Goal: Information Seeking & Learning: Find specific fact

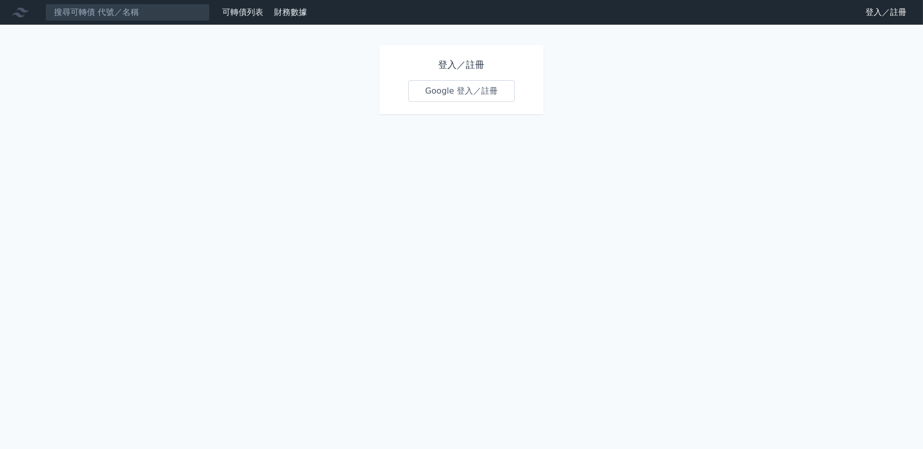
click at [460, 76] on div "登入／註冊 Google 登入／註冊" at bounding box center [461, 79] width 165 height 69
click at [439, 82] on link "Google 登入／註冊" at bounding box center [461, 91] width 107 height 22
click at [120, 14] on input at bounding box center [127, 12] width 165 height 17
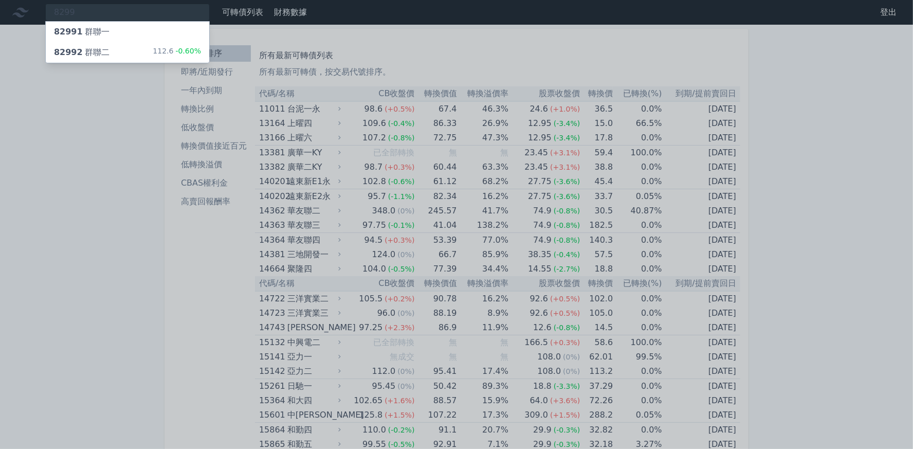
type input "8299"
click at [91, 51] on div "82992 群聯二" at bounding box center [82, 52] width 56 height 12
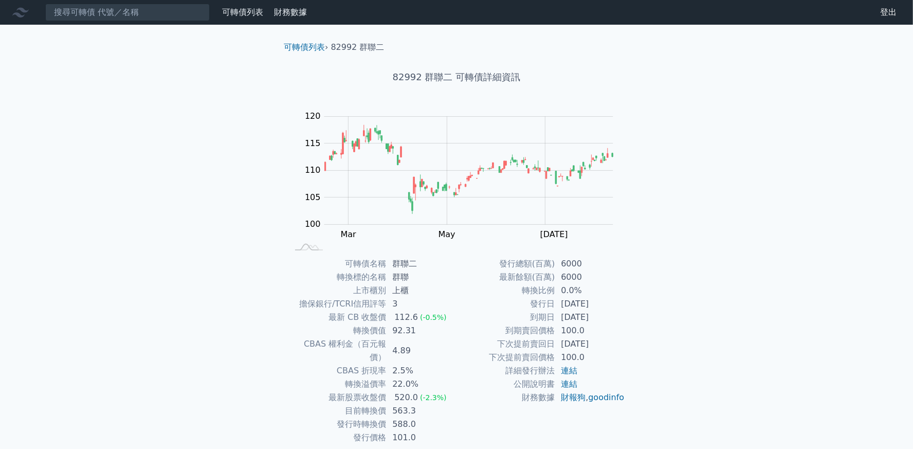
click at [445, 76] on h1 "82992 群聯二 可轉債詳細資訊" at bounding box center [457, 77] width 362 height 14
drag, startPoint x: 445, startPoint y: 76, endPoint x: 395, endPoint y: 79, distance: 50.5
click at [395, 79] on h1 "82992 群聯二 可轉債詳細資訊" at bounding box center [457, 77] width 362 height 14
copy h1 "82992 群聯"
click at [110, 17] on input at bounding box center [127, 12] width 165 height 17
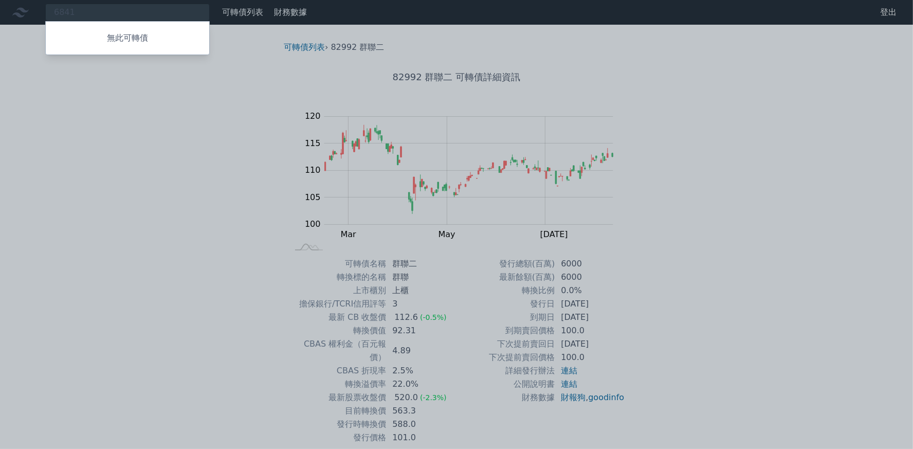
click at [97, 16] on div at bounding box center [456, 224] width 913 height 449
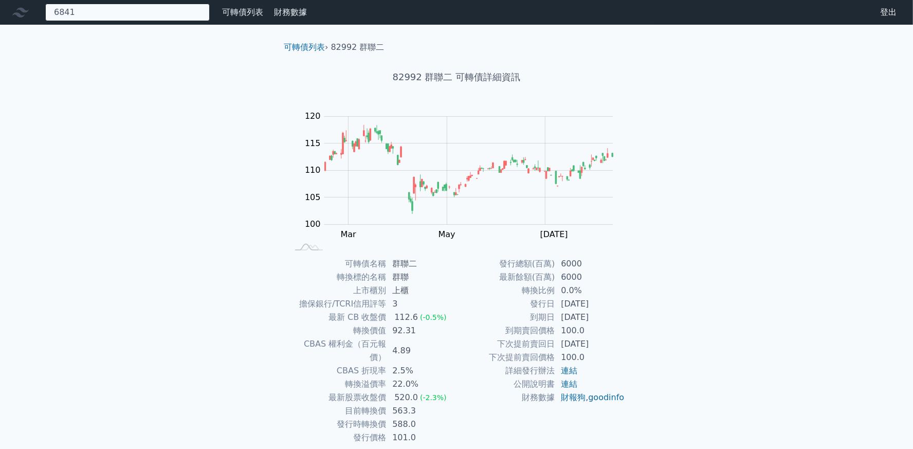
click at [99, 15] on div "6841 無此可轉債" at bounding box center [127, 12] width 165 height 17
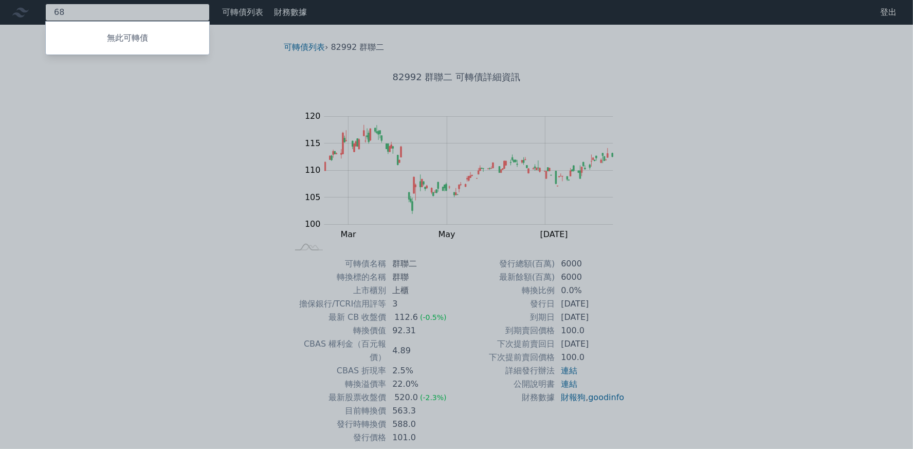
type input "6"
type input "6560"
click at [110, 36] on p "無此可轉債" at bounding box center [127, 38] width 163 height 12
click at [643, 159] on div at bounding box center [456, 224] width 913 height 449
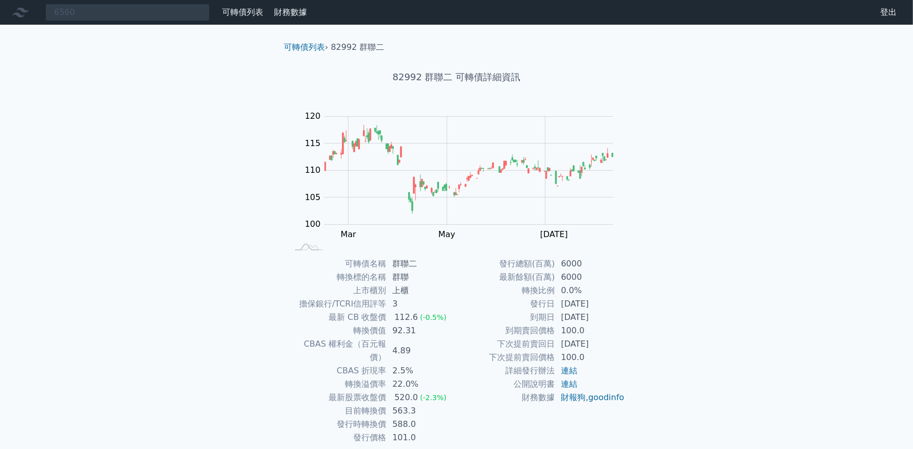
click at [616, 170] on rect at bounding box center [456, 181] width 329 height 144
click at [613, 175] on rect "Chart" at bounding box center [468, 171] width 289 height 108
click at [601, 197] on rect "Chart" at bounding box center [468, 171] width 289 height 108
click at [685, 145] on div "6560 無此可轉債 可轉債列表 財務數據 可轉債列表 財務數據 登出 登出 可轉債列表 › 82992 群聯二 82992 群聯二 可轉債詳細資訊 Zoom…" at bounding box center [456, 244] width 913 height 489
click at [426, 76] on h1 "82992 群聯二 可轉債詳細資訊" at bounding box center [457, 77] width 362 height 14
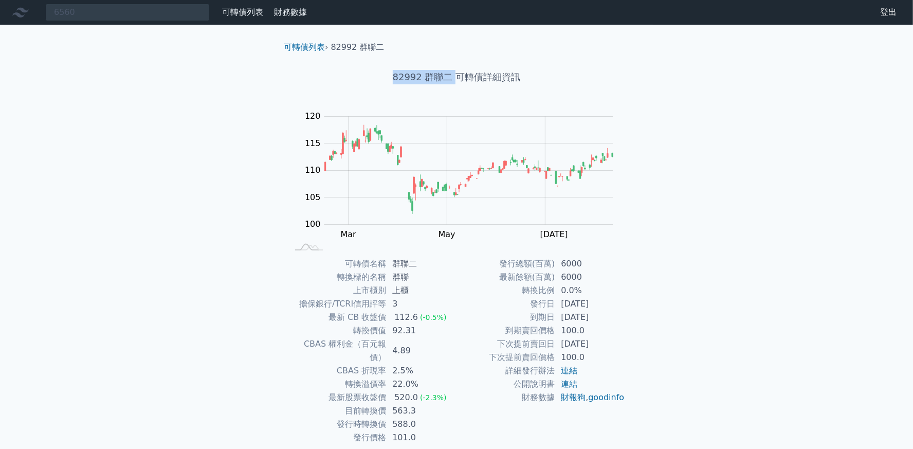
drag, startPoint x: 455, startPoint y: 76, endPoint x: 396, endPoint y: 77, distance: 59.1
click at [396, 77] on h1 "82992 群聯二 可轉債詳細資訊" at bounding box center [457, 77] width 362 height 14
drag, startPoint x: 396, startPoint y: 77, endPoint x: 401, endPoint y: 77, distance: 5.7
copy h1 "82992 群聯二"
